Goal: Task Accomplishment & Management: Use online tool/utility

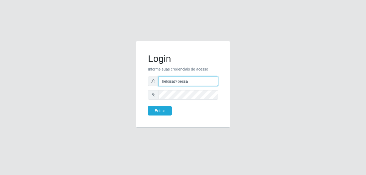
click at [197, 81] on input "heloisa@bessa" at bounding box center [189, 81] width 60 height 9
type input "Yohanna@bessa"
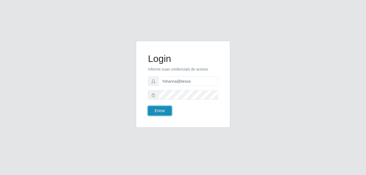
click at [167, 112] on button "Entrar" at bounding box center [160, 110] width 24 height 9
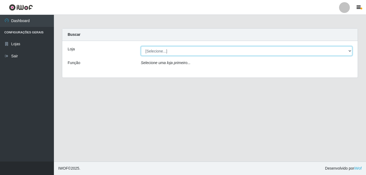
click at [344, 52] on select "[Selecione...] Bemais Supermercados - B9 Bessa" at bounding box center [247, 50] width 212 height 9
select select "410"
click at [141, 46] on select "[Selecione...] Bemais Supermercados - B9 Bessa" at bounding box center [247, 50] width 212 height 9
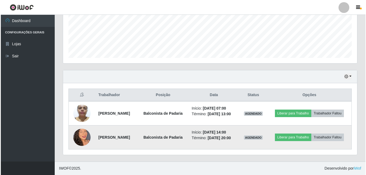
scroll to position [143, 0]
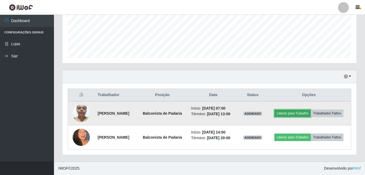
click at [311, 110] on button "Liberar para Trabalho" at bounding box center [292, 114] width 36 height 8
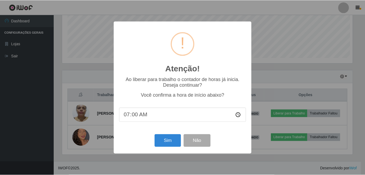
scroll to position [112, 292]
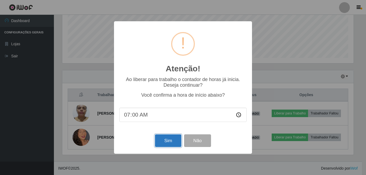
click at [177, 137] on button "Sim" at bounding box center [168, 141] width 26 height 13
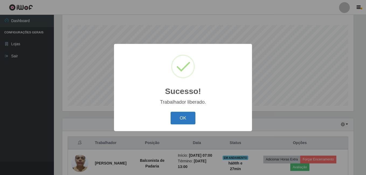
click at [188, 116] on button "OK" at bounding box center [183, 118] width 25 height 13
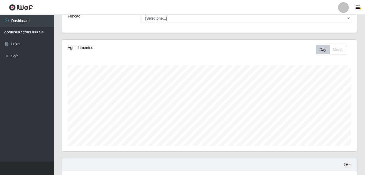
scroll to position [46, 0]
